Goal: Communication & Community: Answer question/provide support

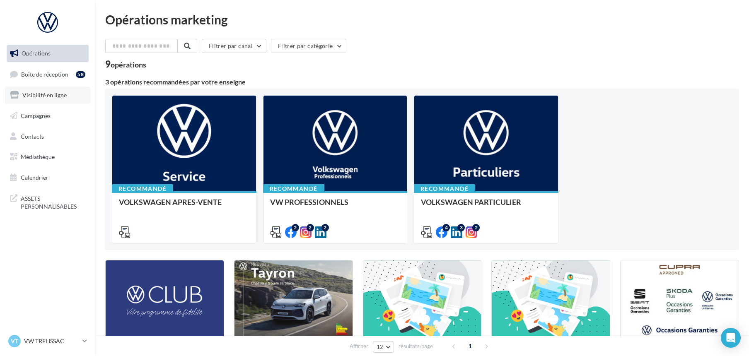
click at [54, 92] on span "Visibilité en ligne" at bounding box center [44, 95] width 44 height 7
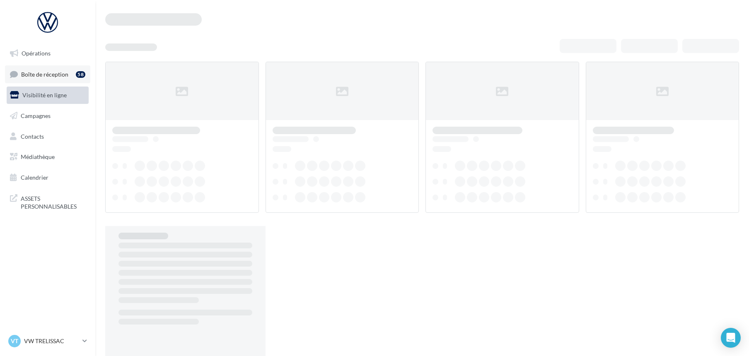
click at [52, 73] on span "Boîte de réception" at bounding box center [44, 73] width 47 height 7
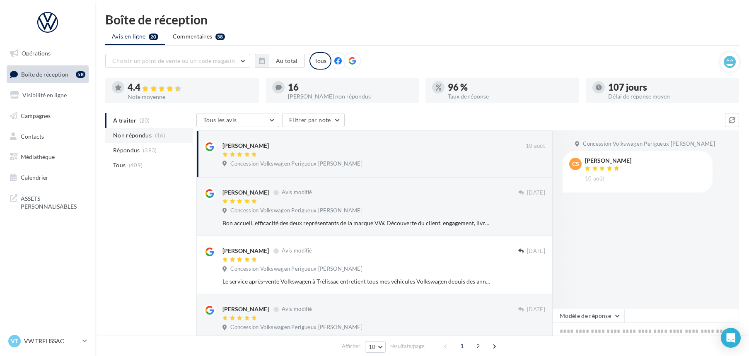
click at [136, 136] on span "Non répondus" at bounding box center [132, 135] width 39 height 8
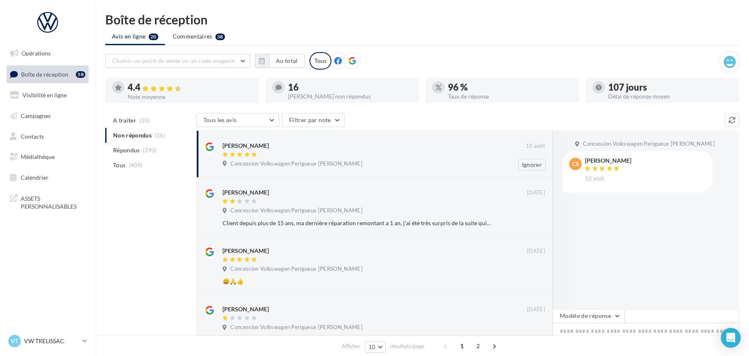
click at [265, 148] on div "[PERSON_NAME]" at bounding box center [373, 145] width 303 height 9
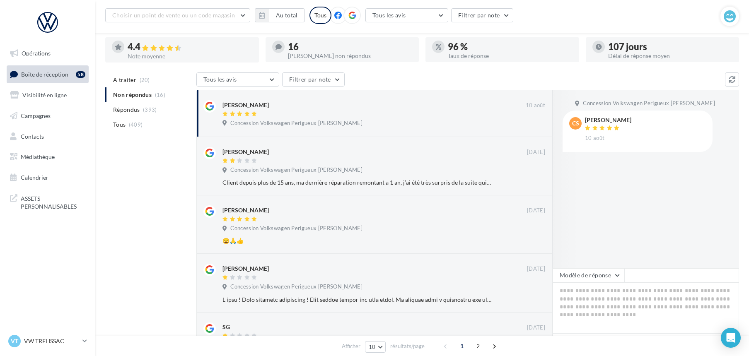
scroll to position [55, 0]
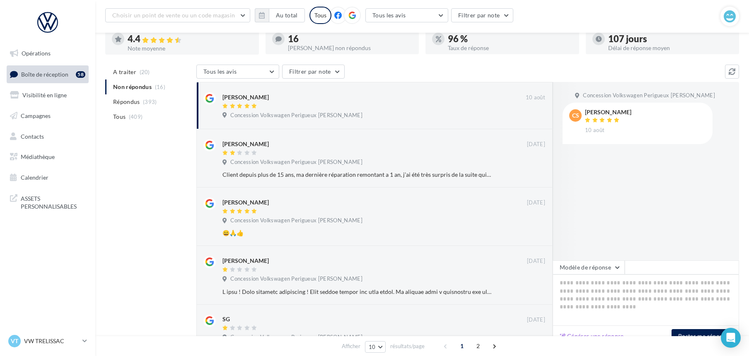
click at [607, 335] on button "Générer une réponse" at bounding box center [591, 336] width 71 height 10
type textarea "**********"
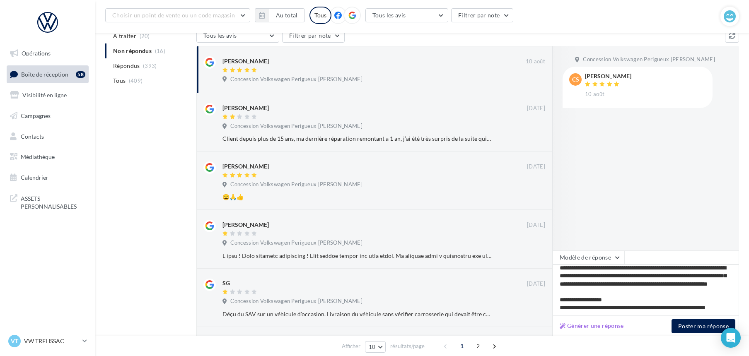
scroll to position [92, 0]
click at [686, 325] on button "Poster ma réponse" at bounding box center [704, 326] width 64 height 14
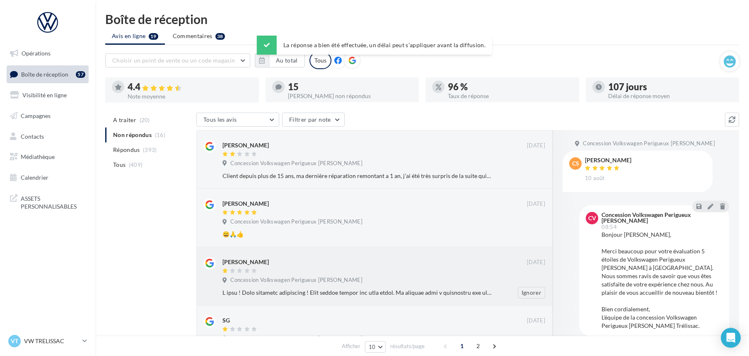
scroll to position [0, 0]
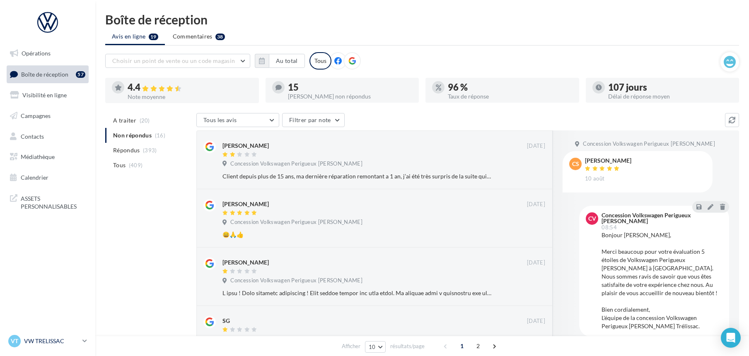
click at [48, 338] on p "VW TRELISSAC" at bounding box center [51, 341] width 55 height 8
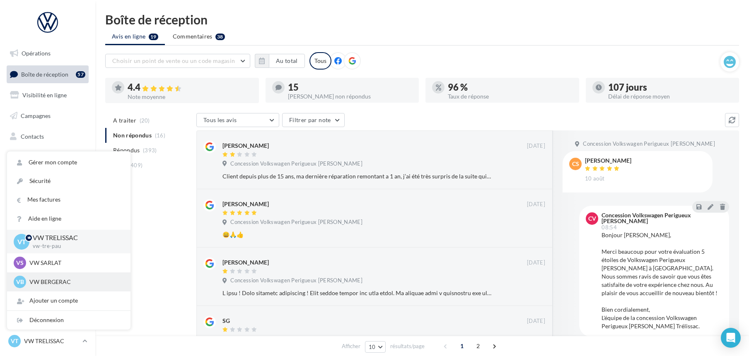
click at [50, 276] on div "VB VW BERGERAC vw-ber-pau" at bounding box center [69, 282] width 110 height 12
